Goal: Find specific page/section: Find specific page/section

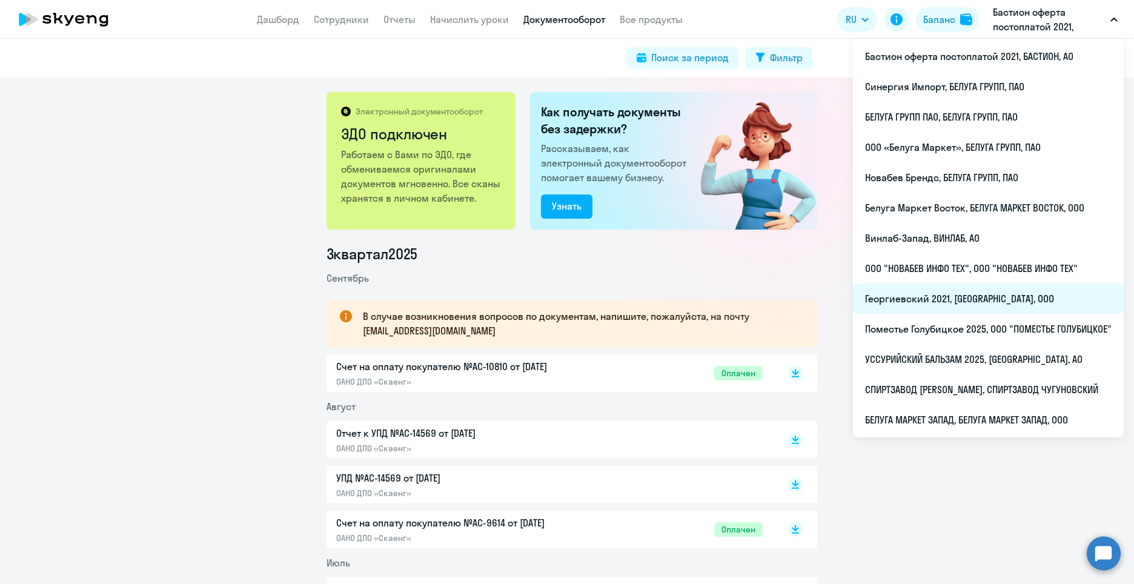
click at [952, 295] on li "Георгиевский 2021, [GEOGRAPHIC_DATA], ООО" at bounding box center [988, 298] width 271 height 30
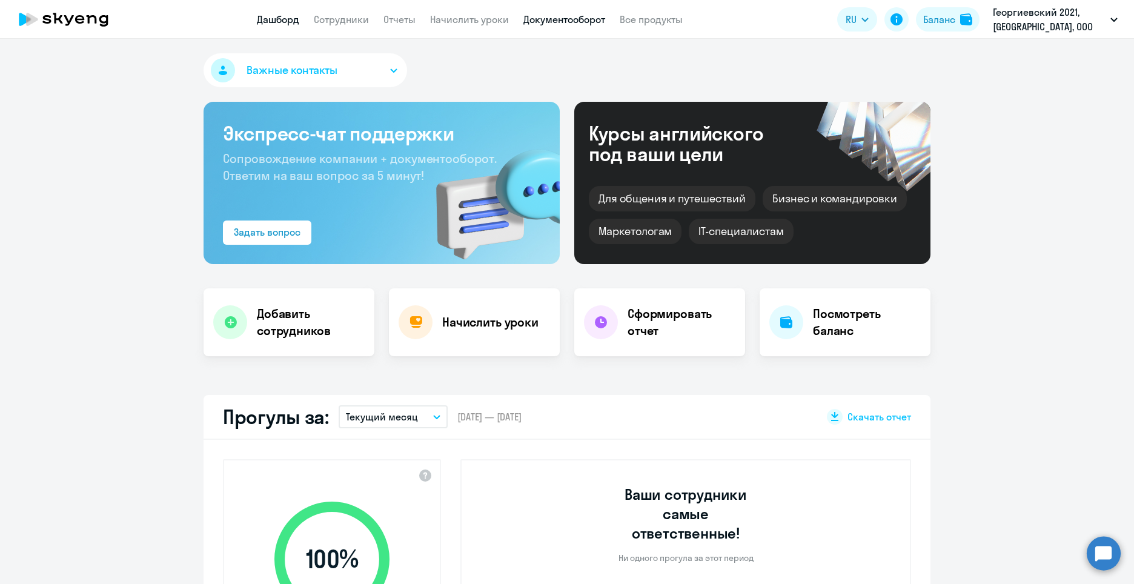
click at [589, 22] on link "Документооборот" at bounding box center [564, 19] width 82 height 12
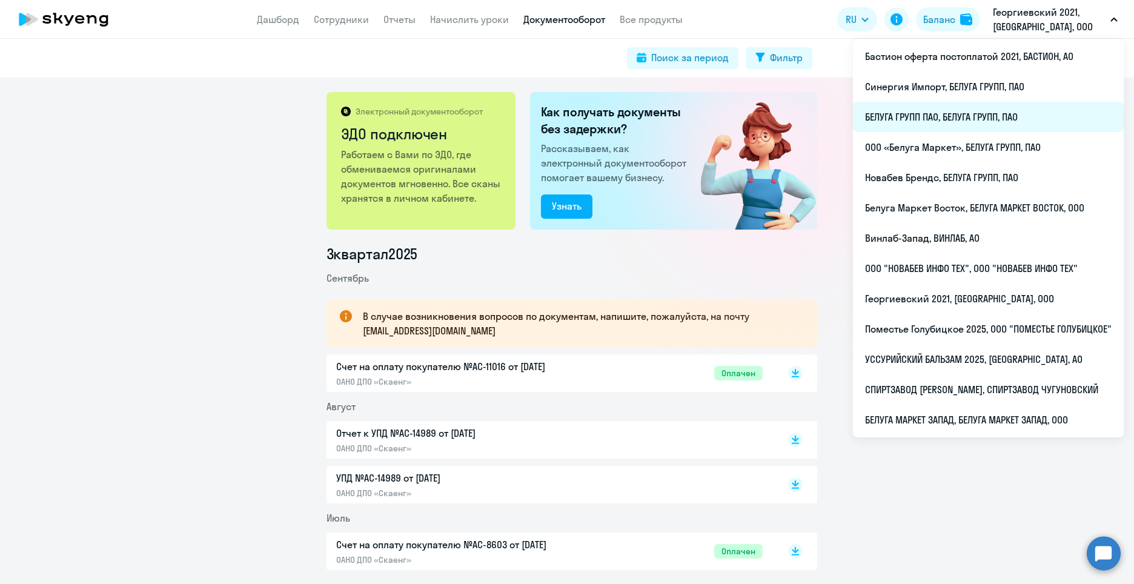
click at [1012, 113] on li "БЕЛУГА ГРУПП ПАО, БЕЛУГА ГРУПП, ПАО" at bounding box center [988, 117] width 271 height 30
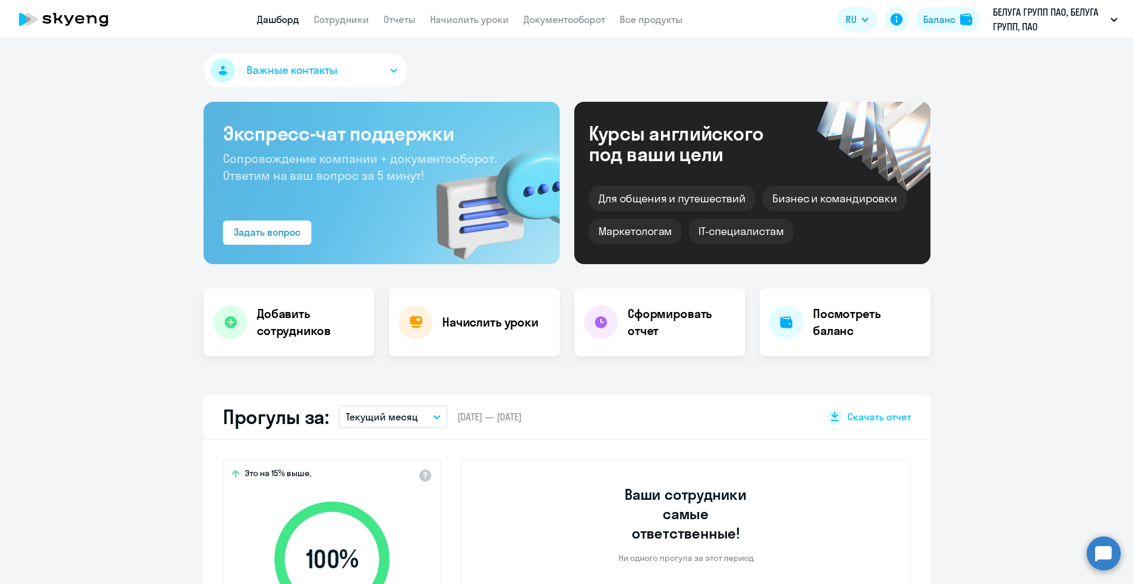
click at [558, 26] on app-menu-item-link "Документооборот" at bounding box center [564, 19] width 82 height 15
click at [563, 21] on link "Документооборот" at bounding box center [564, 19] width 82 height 12
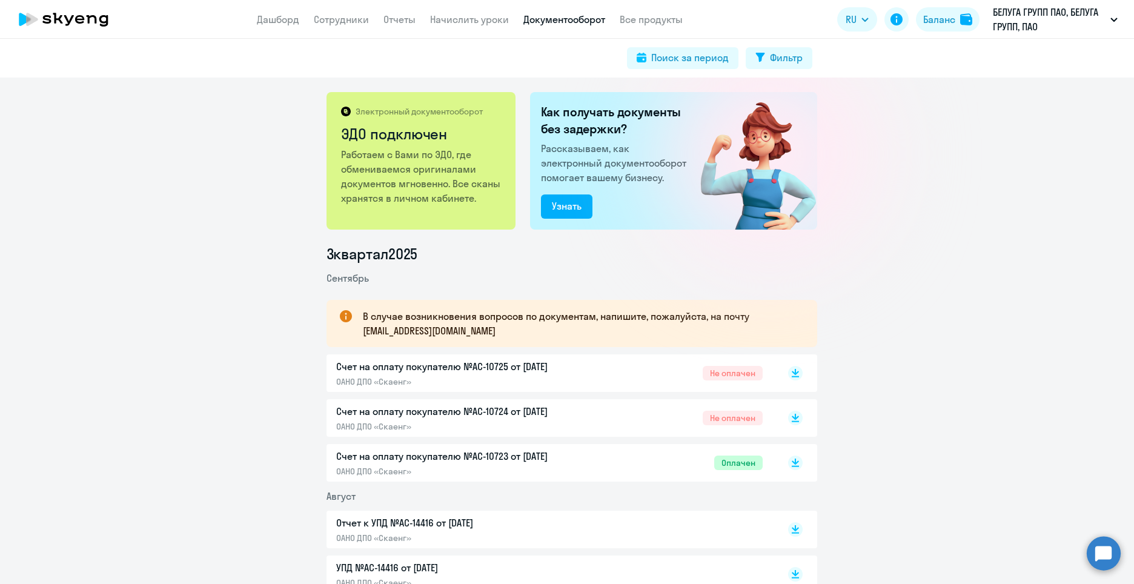
click at [484, 372] on p "Счет на оплату покупателю №AC-10725 от [DATE]" at bounding box center [463, 366] width 254 height 15
click at [517, 417] on p "Счет на оплату покупателю №AC-10724 от [DATE]" at bounding box center [463, 411] width 254 height 15
click at [514, 453] on p "Счет на оплату покупателю №AC-10723 от [DATE]" at bounding box center [463, 456] width 254 height 15
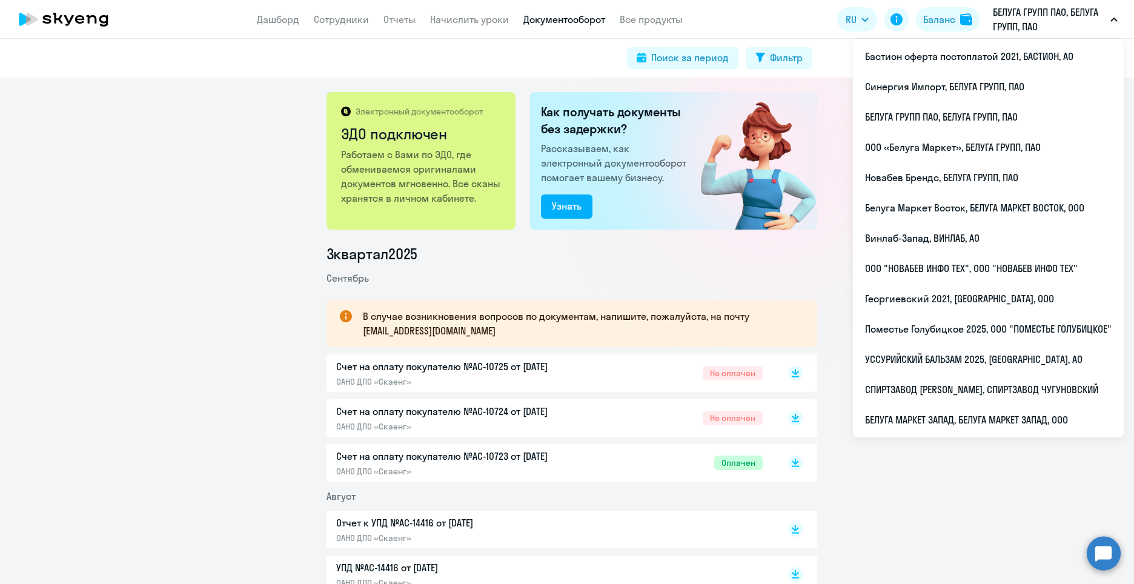
click at [1087, 18] on p "БЕЛУГА ГРУПП ПАО, БЕЛУГА ГРУПП, ПАО" at bounding box center [1048, 19] width 113 height 29
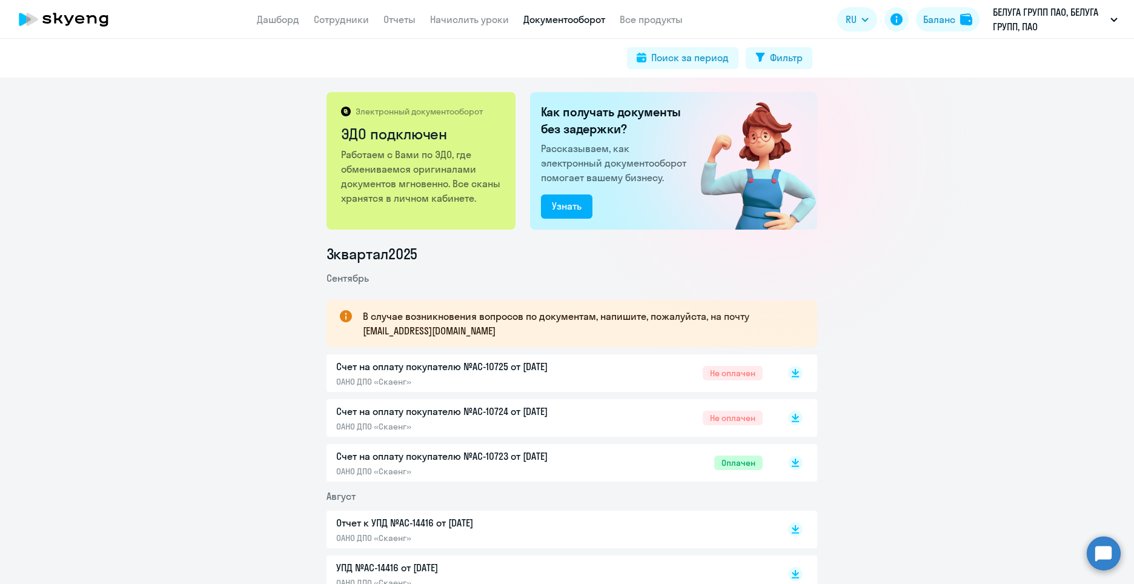
click at [1087, 18] on p "БЕЛУГА ГРУПП ПАО, БЕЛУГА ГРУПП, ПАО" at bounding box center [1048, 19] width 113 height 29
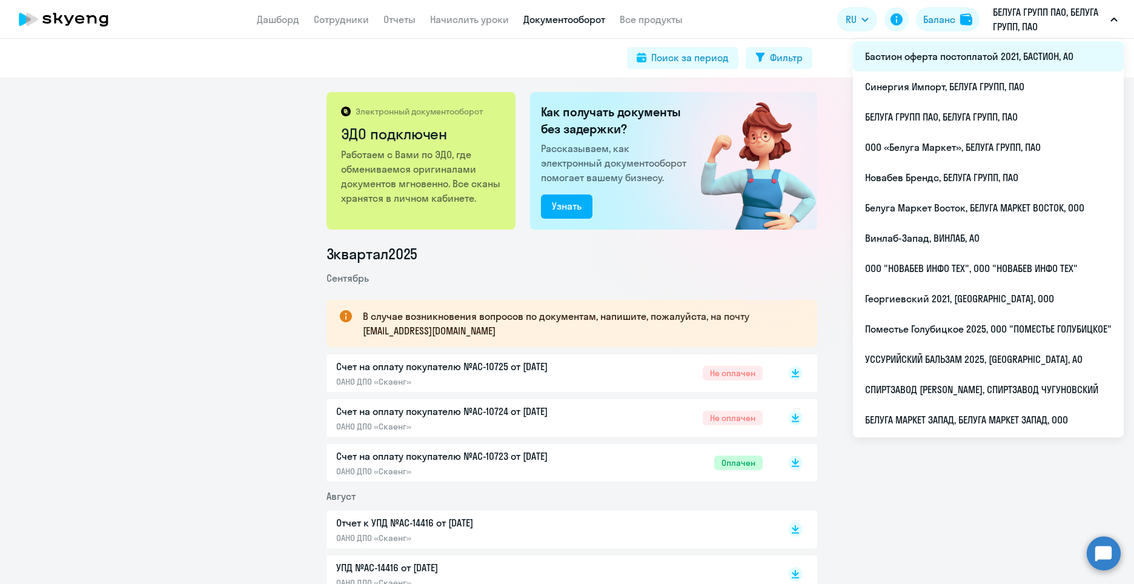
click at [1008, 71] on li "Бастион оферта постоплатой 2021, БАСТИОН, АО" at bounding box center [988, 56] width 271 height 30
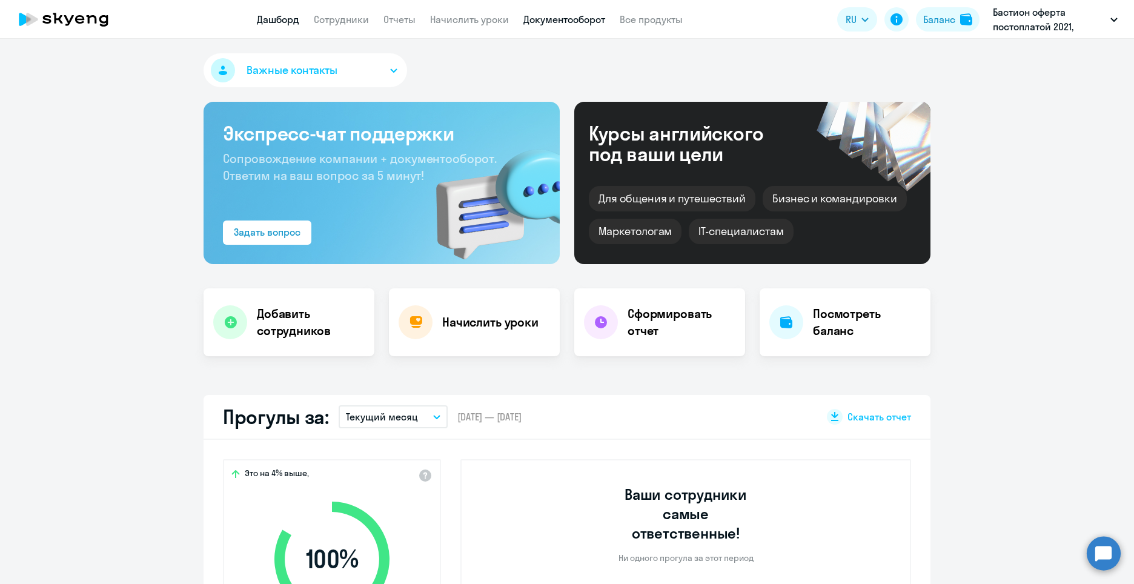
click at [595, 25] on link "Документооборот" at bounding box center [564, 19] width 82 height 12
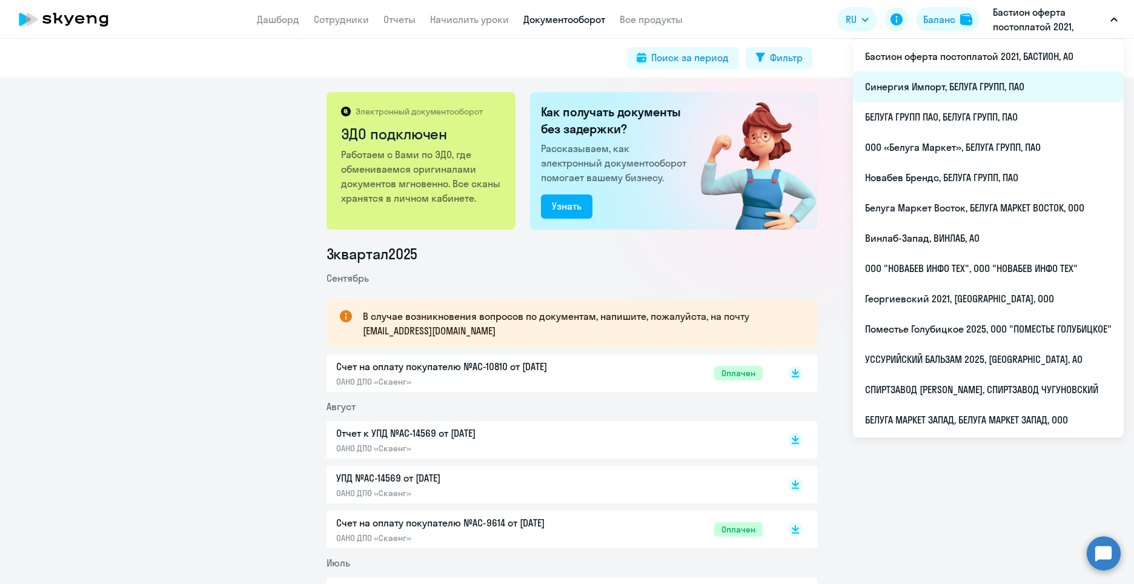
click at [966, 90] on li "Синергия Импорт, БЕЛУГА ГРУПП, ПАО" at bounding box center [988, 86] width 271 height 30
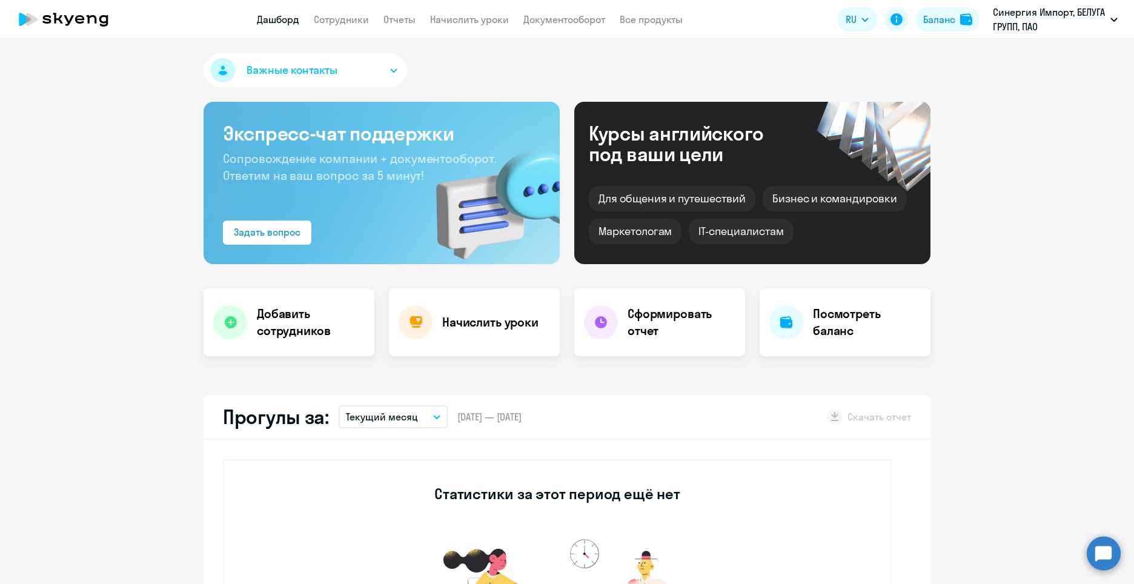
click at [572, 30] on app-header "Дашборд Сотрудники Отчеты Начислить уроки Документооборот Все продукты Дашборд …" at bounding box center [567, 19] width 1134 height 39
select select "30"
click at [573, 18] on link "Документооборот" at bounding box center [564, 19] width 82 height 12
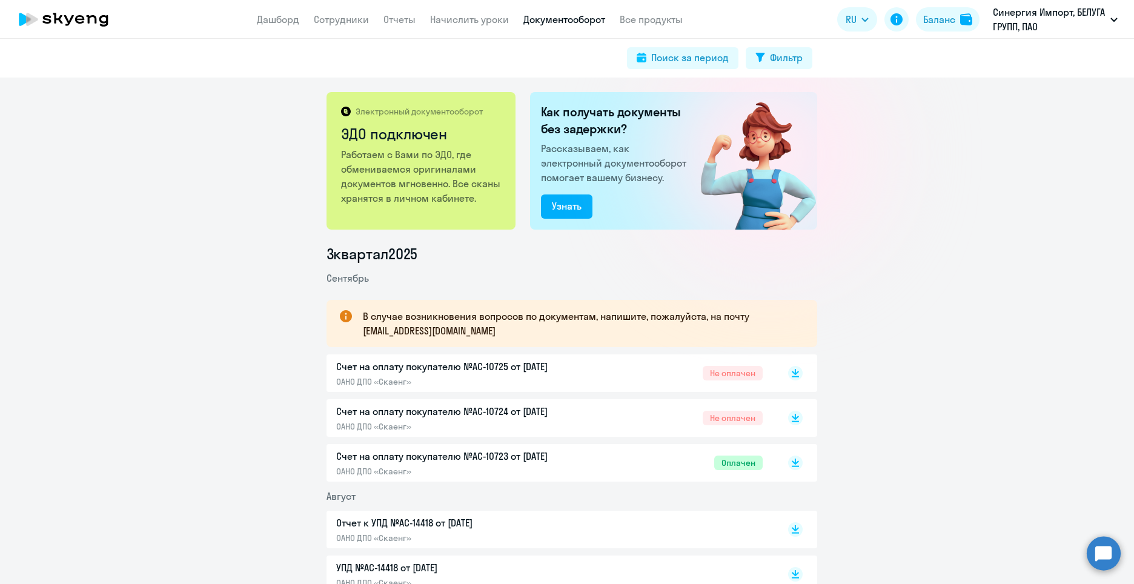
scroll to position [121, 0]
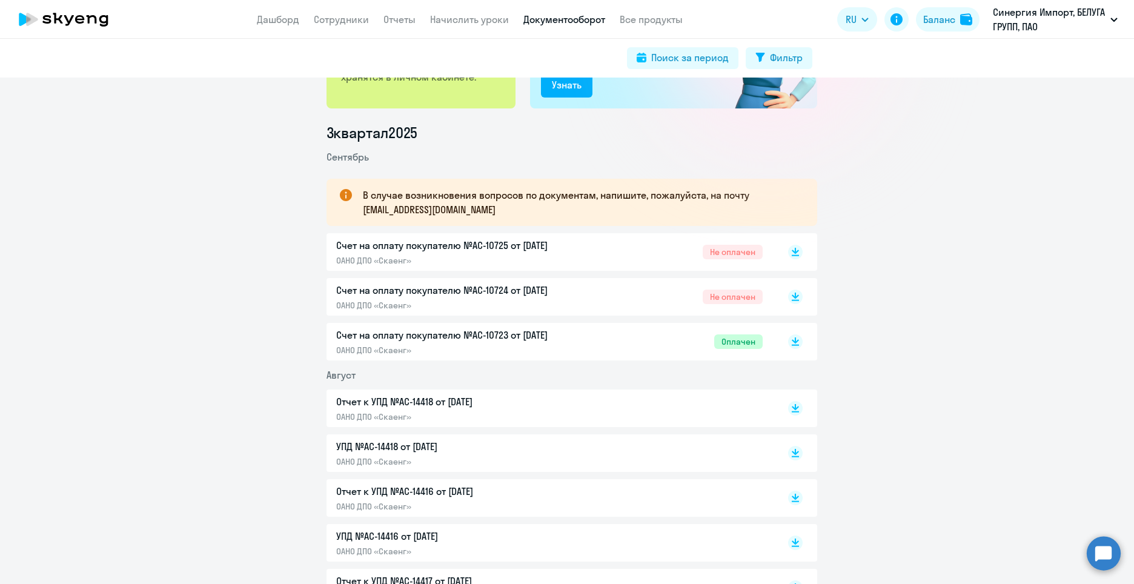
click at [520, 291] on p "Счет на оплату покупателю №AC-10724 от [DATE]" at bounding box center [463, 290] width 254 height 15
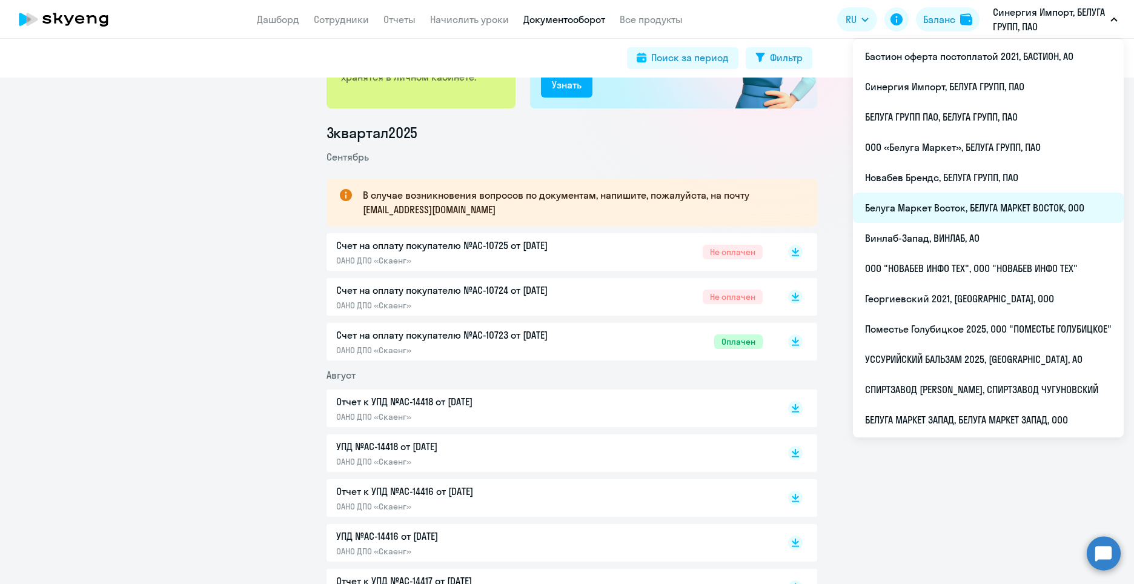
click at [981, 214] on li "Белуга Маркет Восток, БЕЛУГА МАРКЕТ ВОСТОК, ООО" at bounding box center [988, 208] width 271 height 30
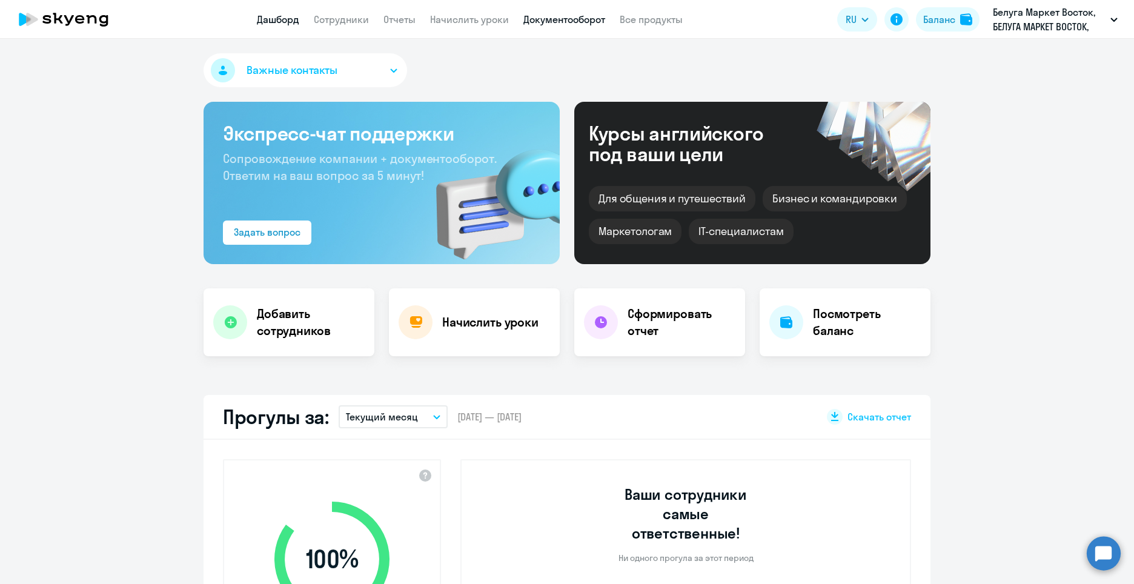
click at [558, 20] on link "Документооборот" at bounding box center [564, 19] width 82 height 12
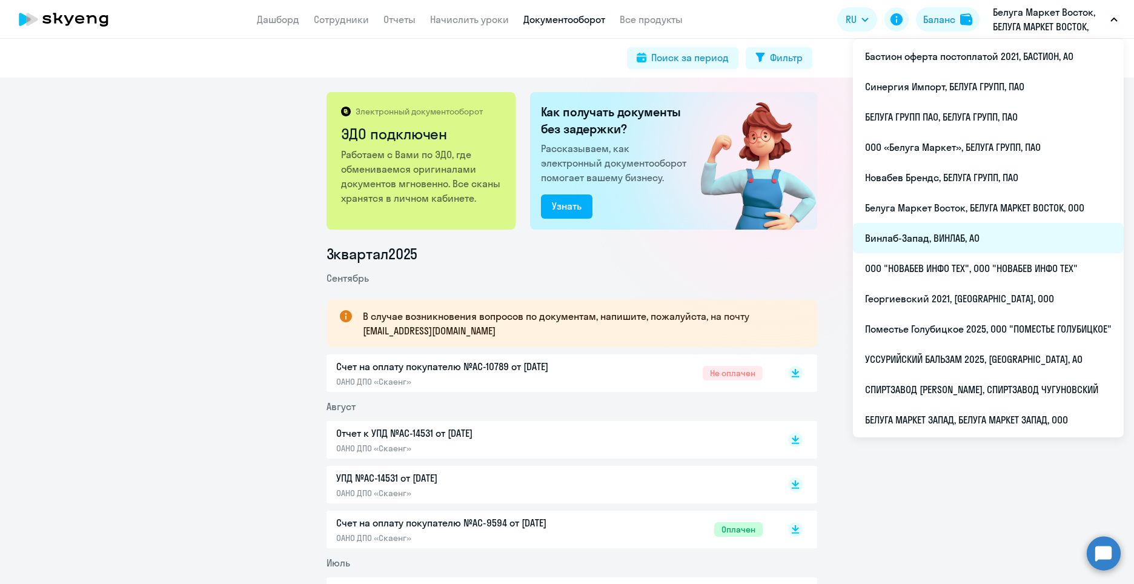
click at [962, 235] on li "Винлаб-Запад, ВИНЛАБ, АО" at bounding box center [988, 238] width 271 height 30
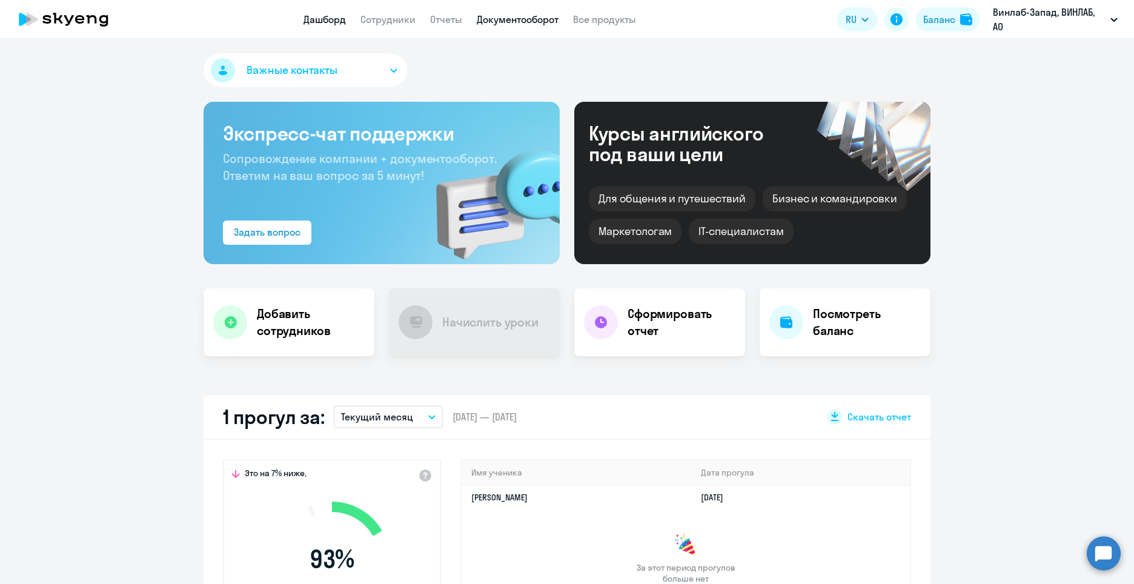
select select "30"
click at [543, 18] on link "Документооборот" at bounding box center [518, 19] width 82 height 12
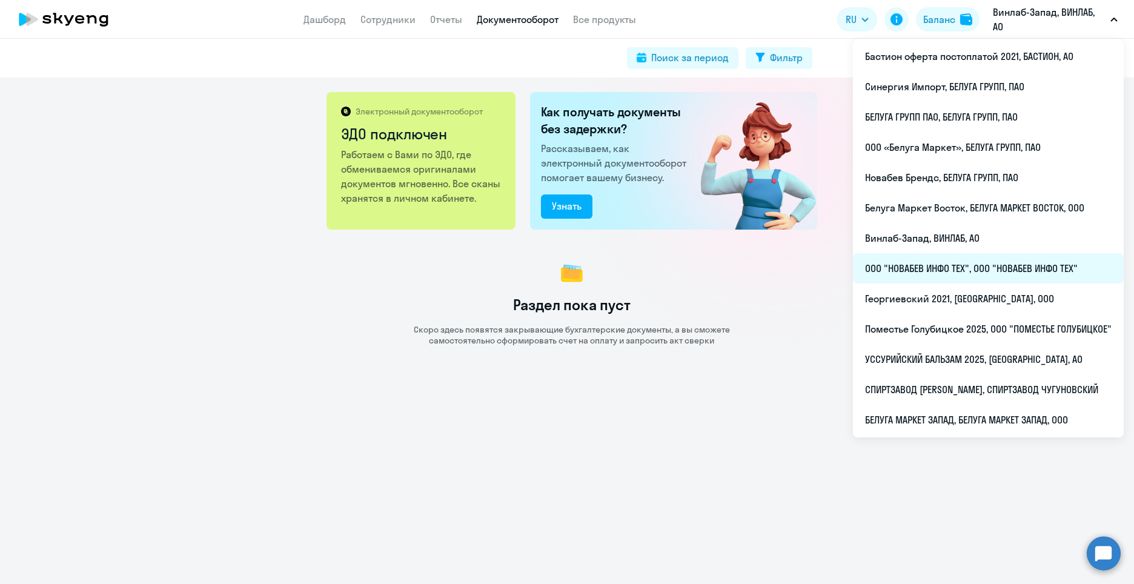
click at [1003, 268] on li "ООО "НОВАБЕВ ИНФО ТЕХ", ООО "НОВАБЕВ ИНФО ТЕХ"" at bounding box center [988, 268] width 271 height 30
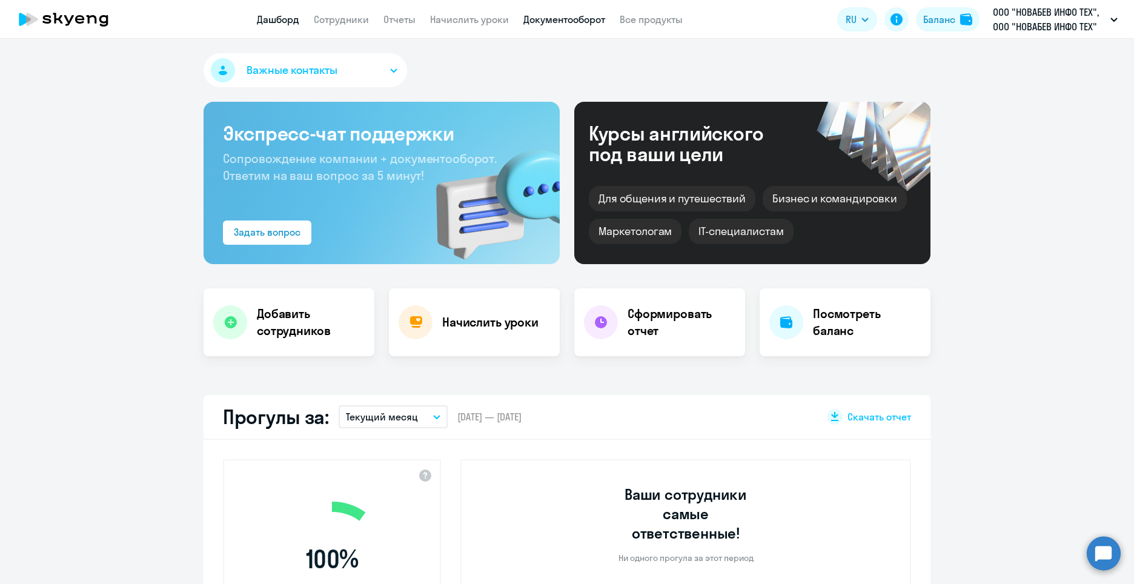
click at [581, 21] on link "Документооборот" at bounding box center [564, 19] width 82 height 12
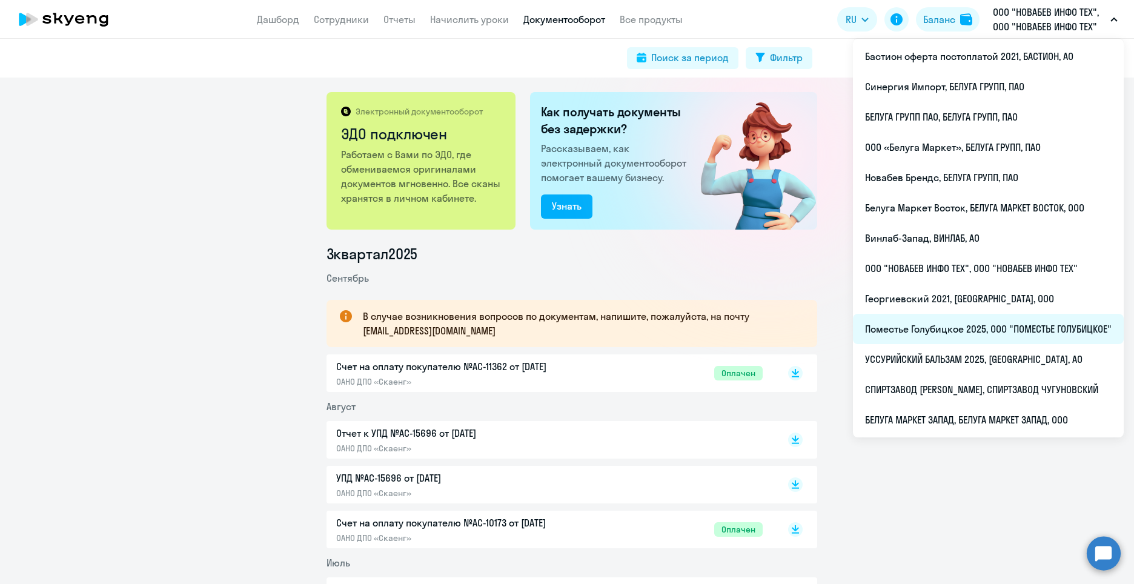
click at [1032, 327] on li "Поместье Голубицкое 2025, ООО "ПОМЕСТЬЕ ГОЛУБИЦКОЕ"" at bounding box center [988, 329] width 271 height 30
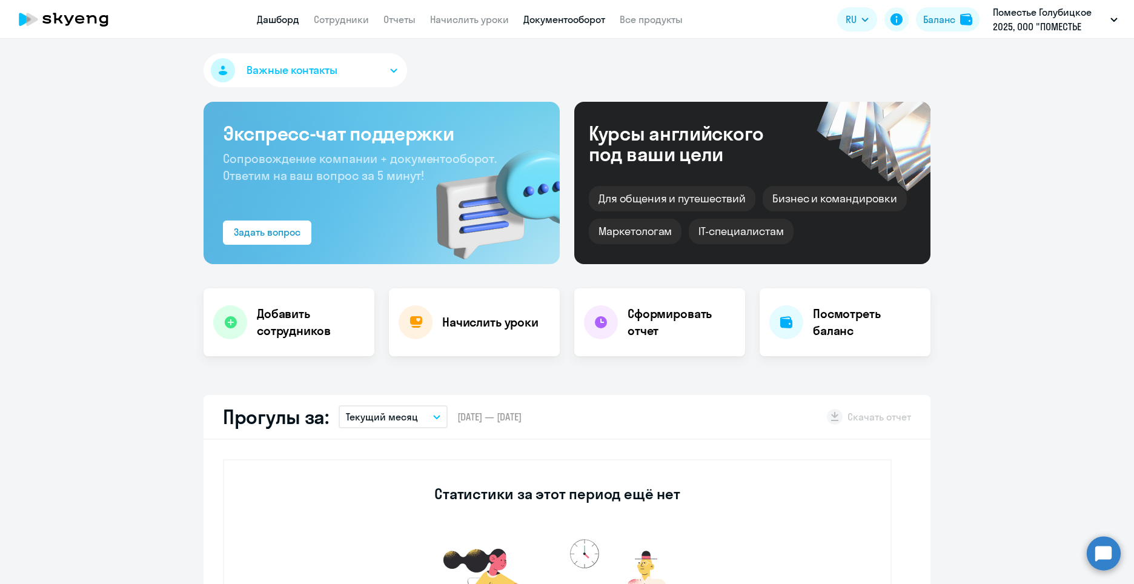
select select "30"
click at [599, 22] on link "Документооборот" at bounding box center [564, 19] width 82 height 12
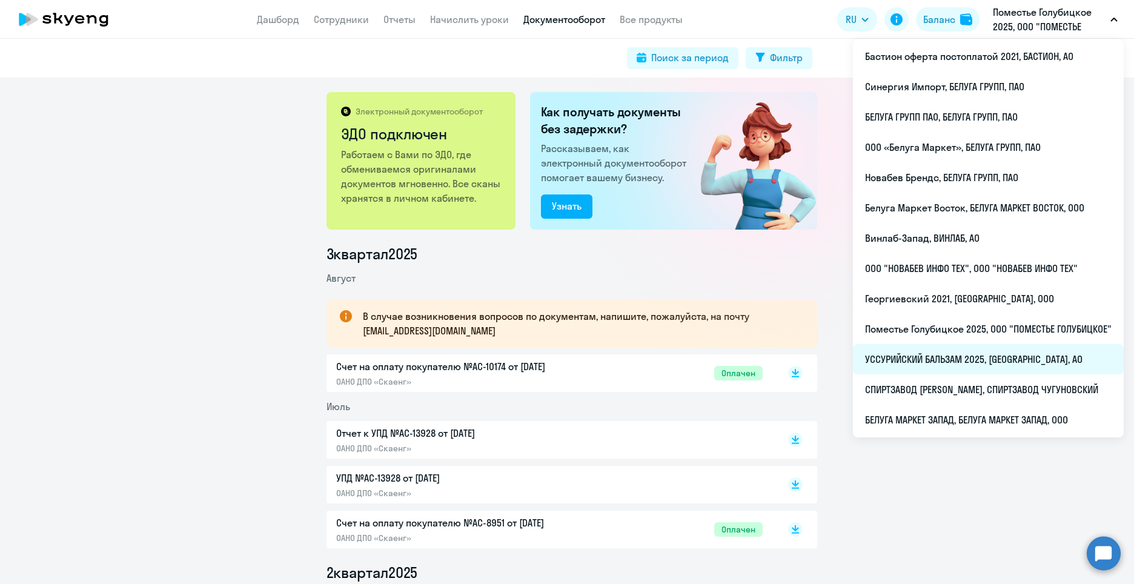
click at [1008, 356] on li "УССУРИЙСКИЙ БАЛЬЗАМ 2025, [GEOGRAPHIC_DATA], АО" at bounding box center [988, 359] width 271 height 30
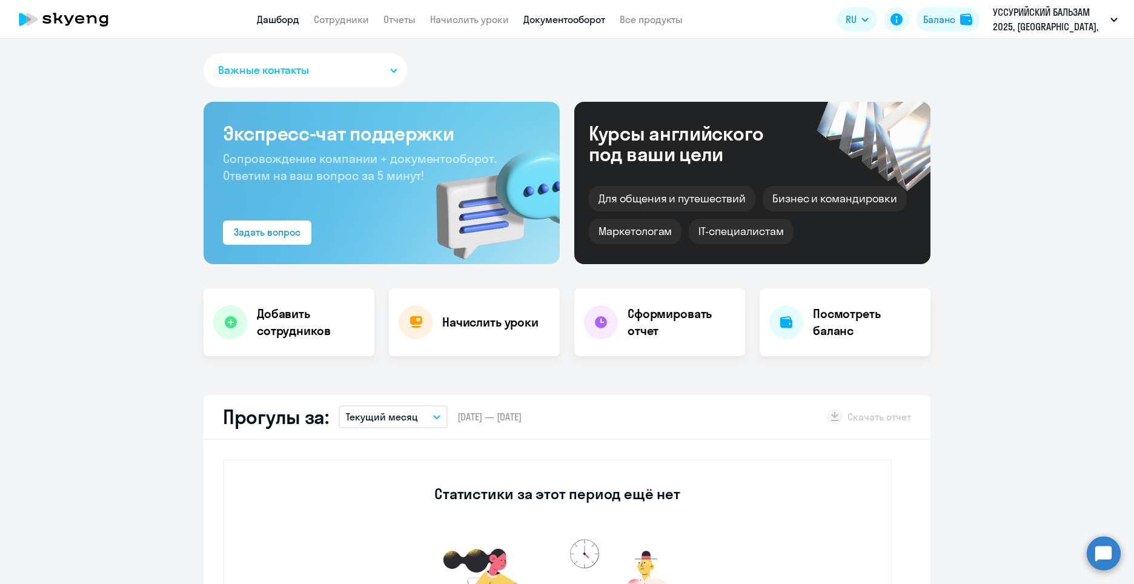
click at [555, 20] on link "Документооборот" at bounding box center [564, 19] width 82 height 12
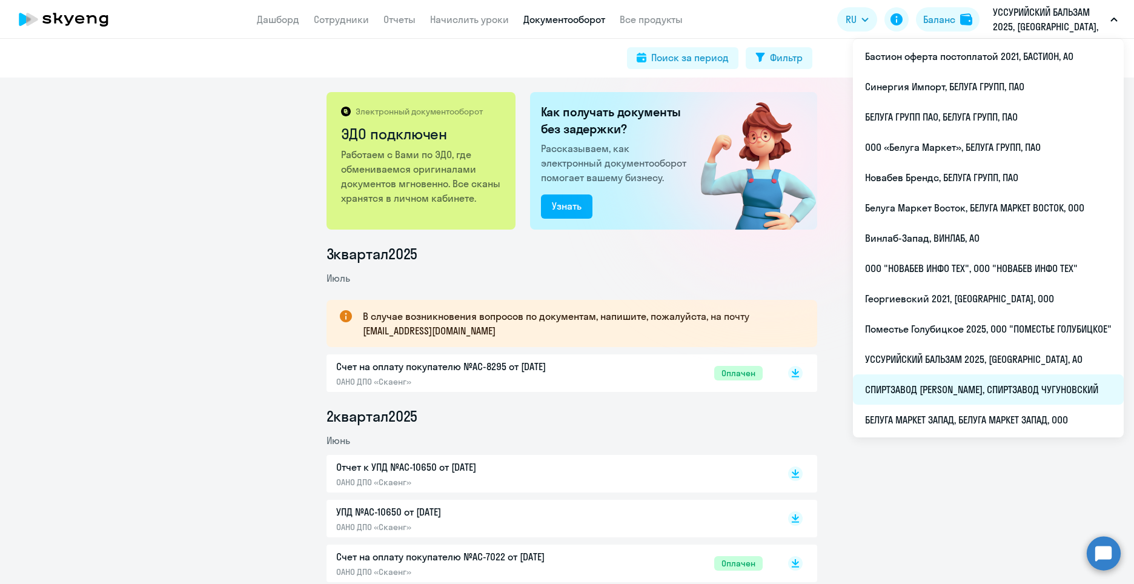
click at [988, 389] on li "СПИРТЗАВОД [PERSON_NAME], СПИРТЗАВОД ЧУГУНОВСКИЙ" at bounding box center [988, 389] width 271 height 30
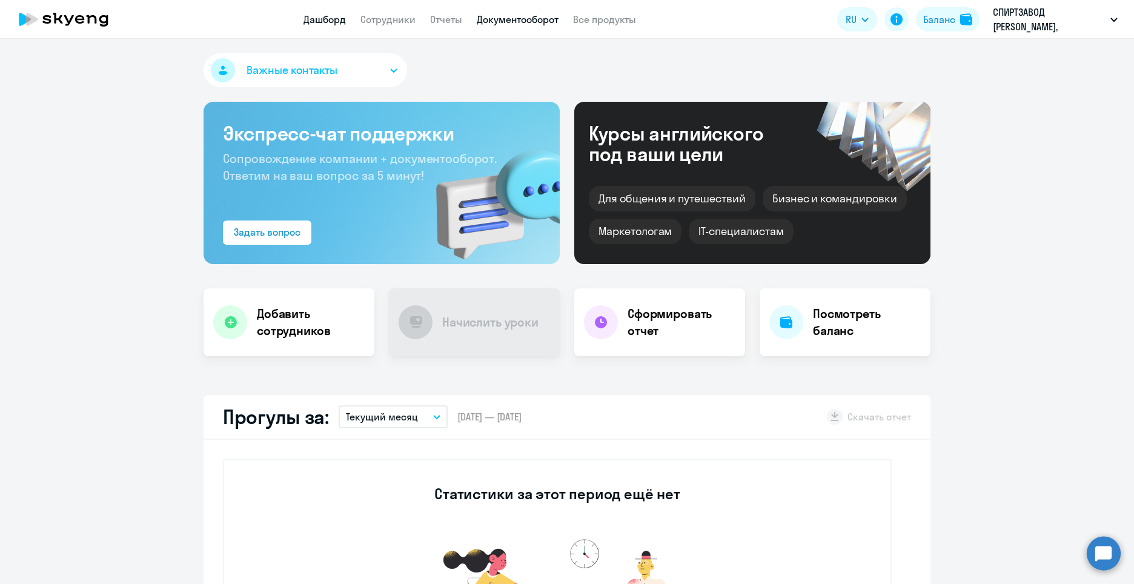
click at [539, 22] on link "Документооборот" at bounding box center [518, 19] width 82 height 12
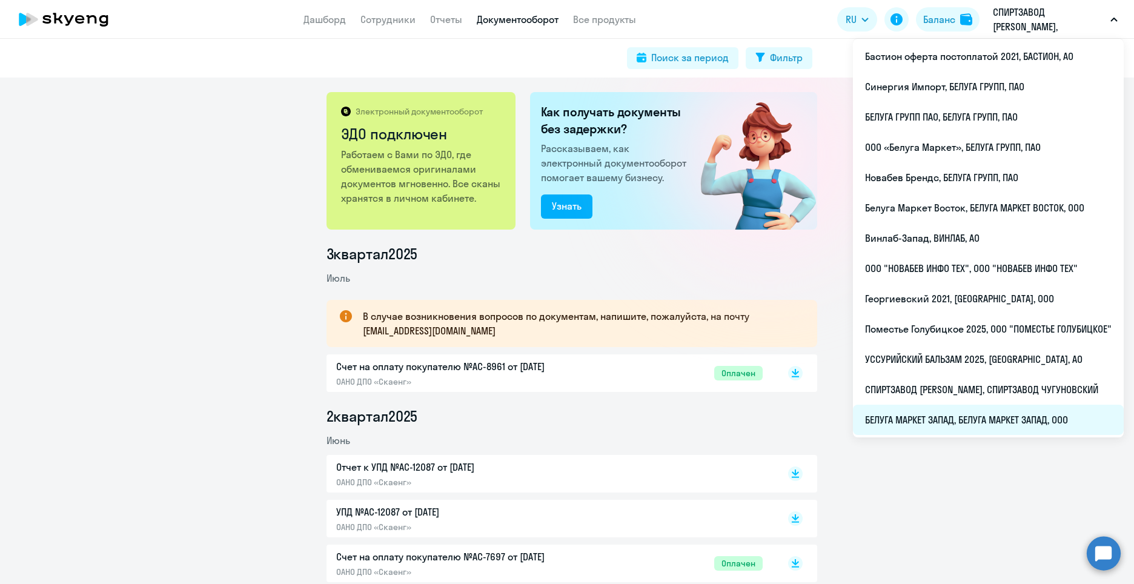
click at [1004, 426] on li "БЕЛУГА МАРКЕТ ЗАПАД, БЕЛУГА МАРКЕТ ЗАПАД, ООО" at bounding box center [988, 419] width 271 height 30
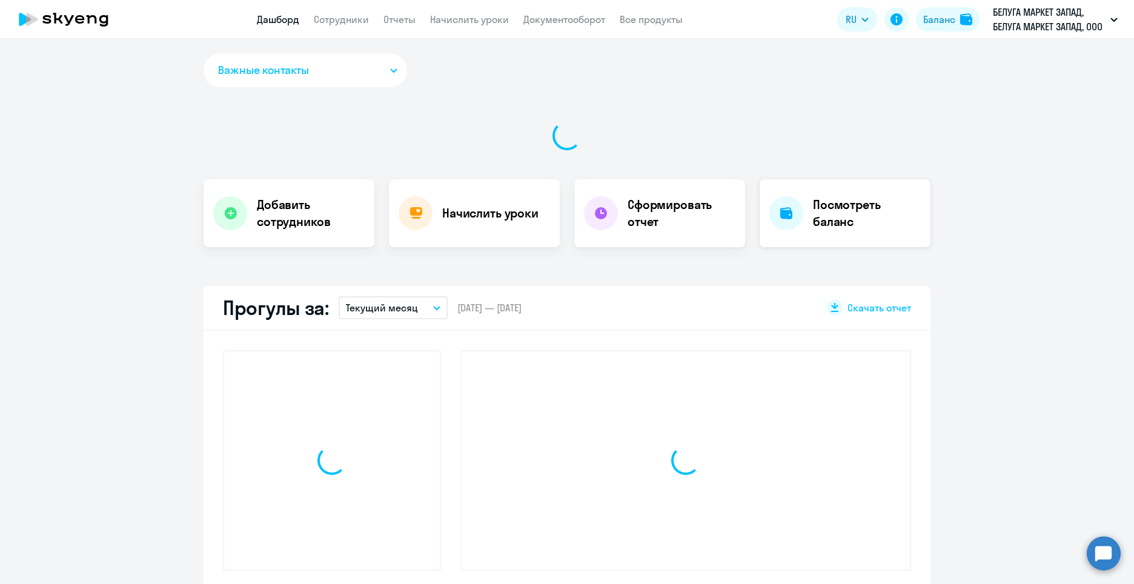
select select "30"
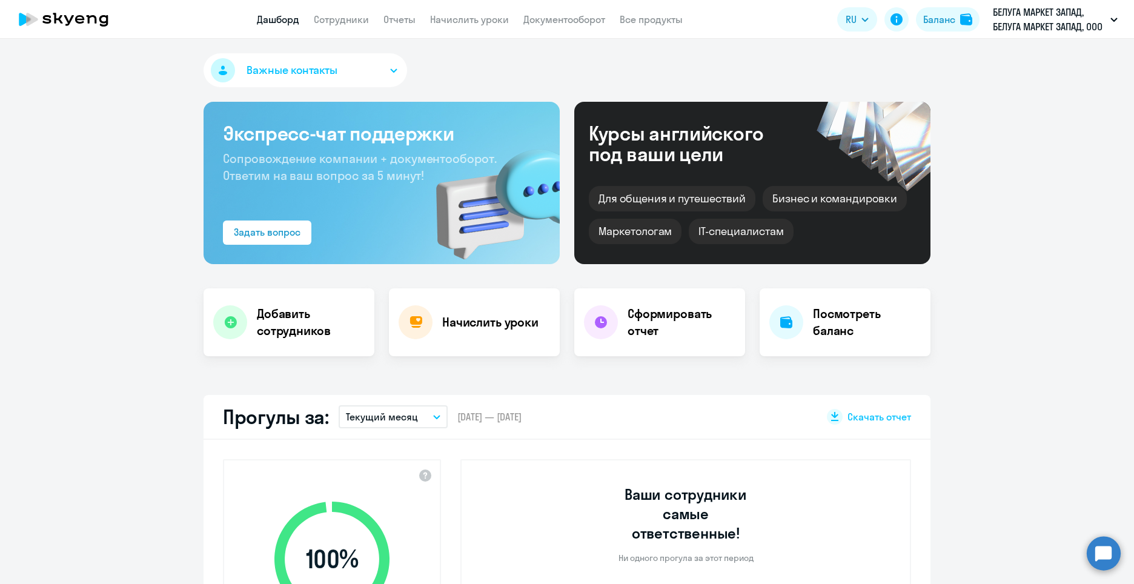
click at [543, 26] on app-menu-item-link "Документооборот" at bounding box center [564, 19] width 82 height 15
click at [558, 26] on app-menu-item-link "Документооборот" at bounding box center [564, 19] width 82 height 15
click at [563, 16] on link "Документооборот" at bounding box center [564, 19] width 82 height 12
